Goal: Task Accomplishment & Management: Use online tool/utility

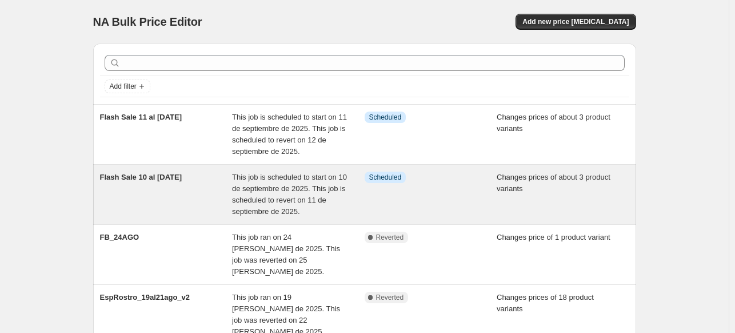
click at [235, 203] on span "This job is scheduled to start on 10 de septiembre de 2025. This job is schedul…" at bounding box center [289, 194] width 115 height 43
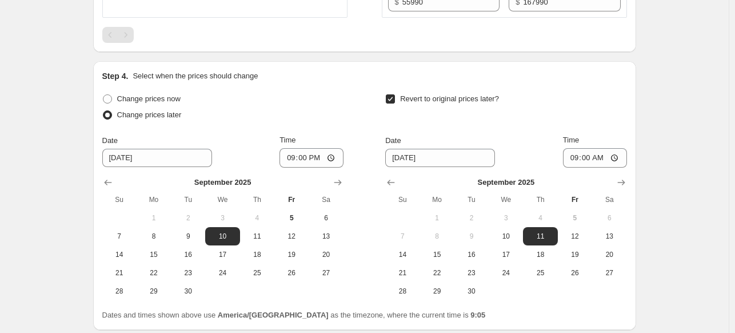
scroll to position [809, 0]
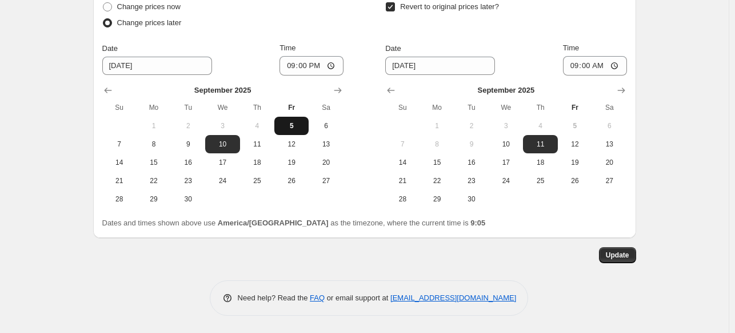
click at [290, 123] on span "5" at bounding box center [291, 125] width 25 height 9
type input "9/5/2025"
click at [168, 5] on span "Change prices now" at bounding box center [148, 6] width 63 height 9
click at [103, 3] on input "Change prices now" at bounding box center [103, 2] width 1 height 1
radio input "true"
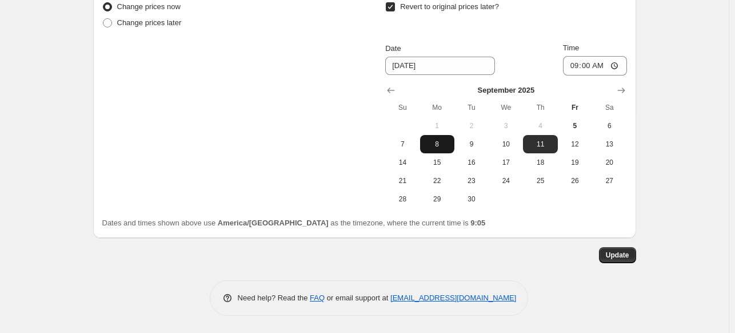
click at [442, 148] on span "8" at bounding box center [437, 143] width 25 height 9
click at [475, 145] on span "9" at bounding box center [471, 143] width 25 height 9
type input "9/9/2025"
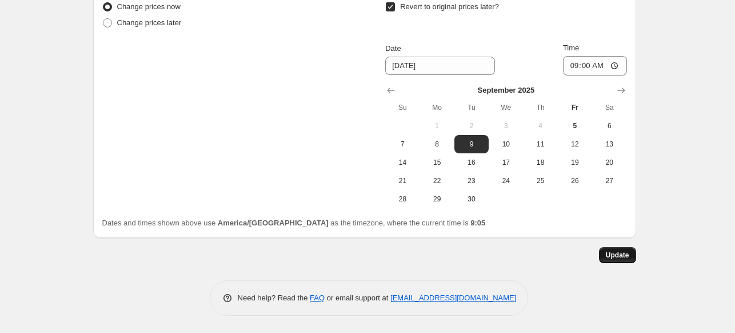
click at [617, 254] on span "Update" at bounding box center [617, 254] width 23 height 9
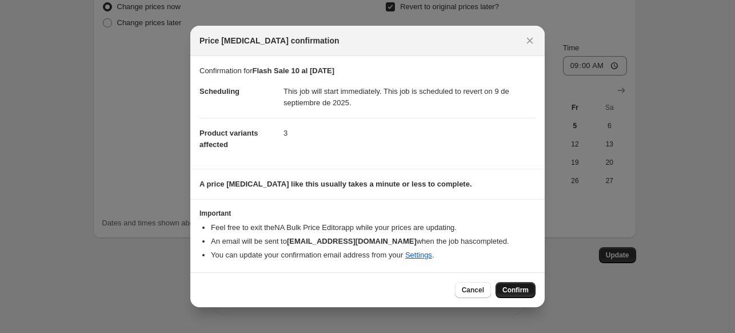
click at [523, 287] on span "Confirm" at bounding box center [515, 289] width 26 height 9
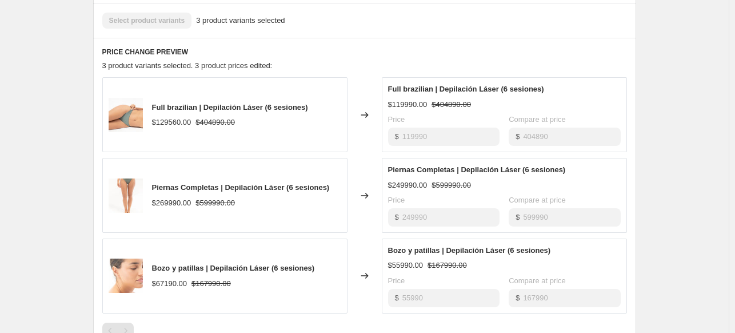
scroll to position [0, 0]
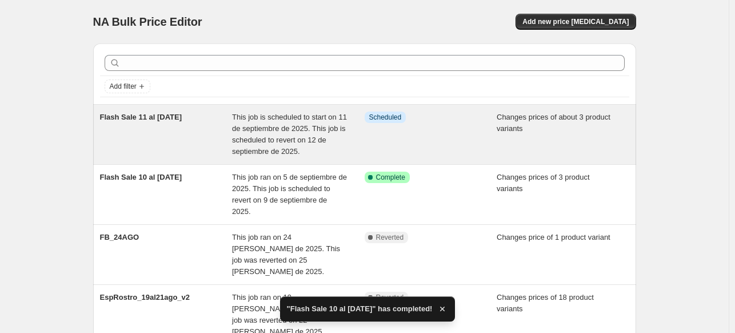
click at [295, 121] on span "This job is scheduled to start on 11 de septiembre de 2025. This job is schedul…" at bounding box center [289, 134] width 115 height 43
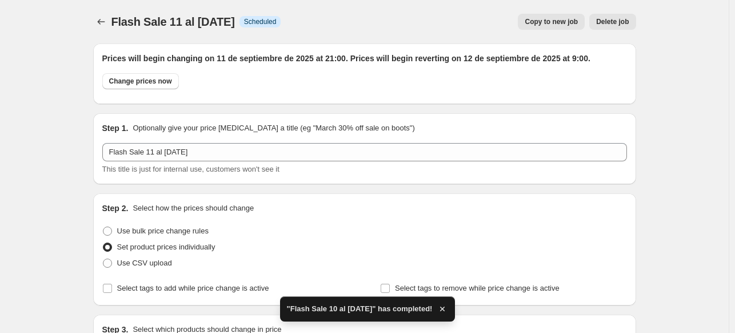
click at [627, 18] on span "Delete job" at bounding box center [612, 21] width 33 height 9
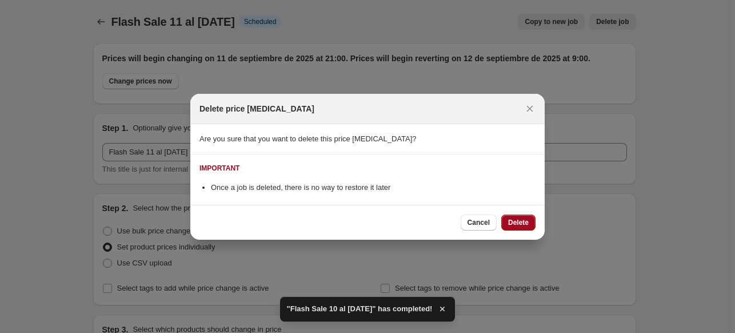
click at [517, 221] on span "Delete" at bounding box center [518, 222] width 21 height 9
